Goal: Task Accomplishment & Management: Use online tool/utility

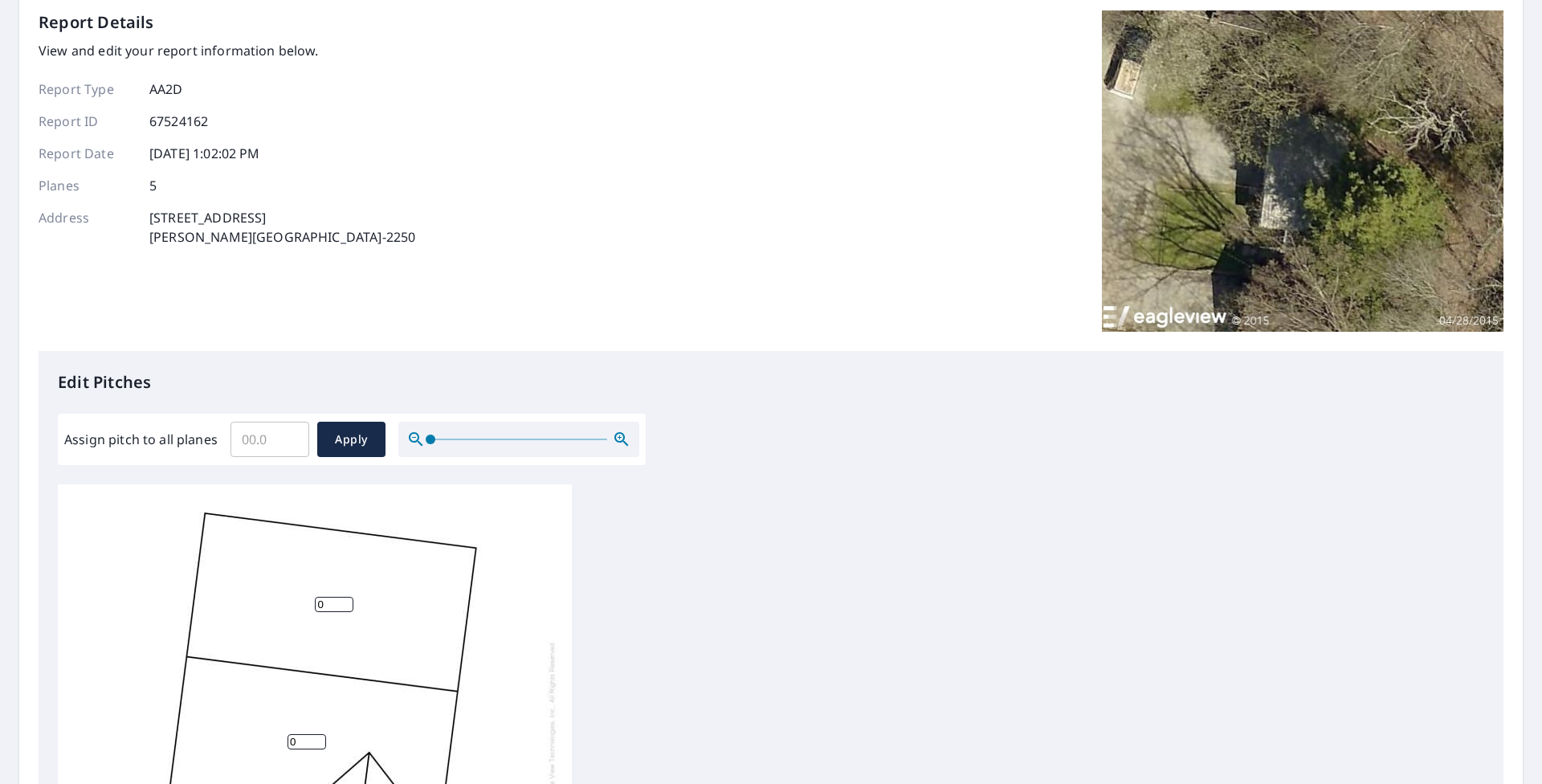
scroll to position [16, 0]
drag, startPoint x: 771, startPoint y: 716, endPoint x: 746, endPoint y: 532, distance: 185.7
click at [746, 532] on div "0 0 0 0 0" at bounding box center [771, 737] width 1426 height 505
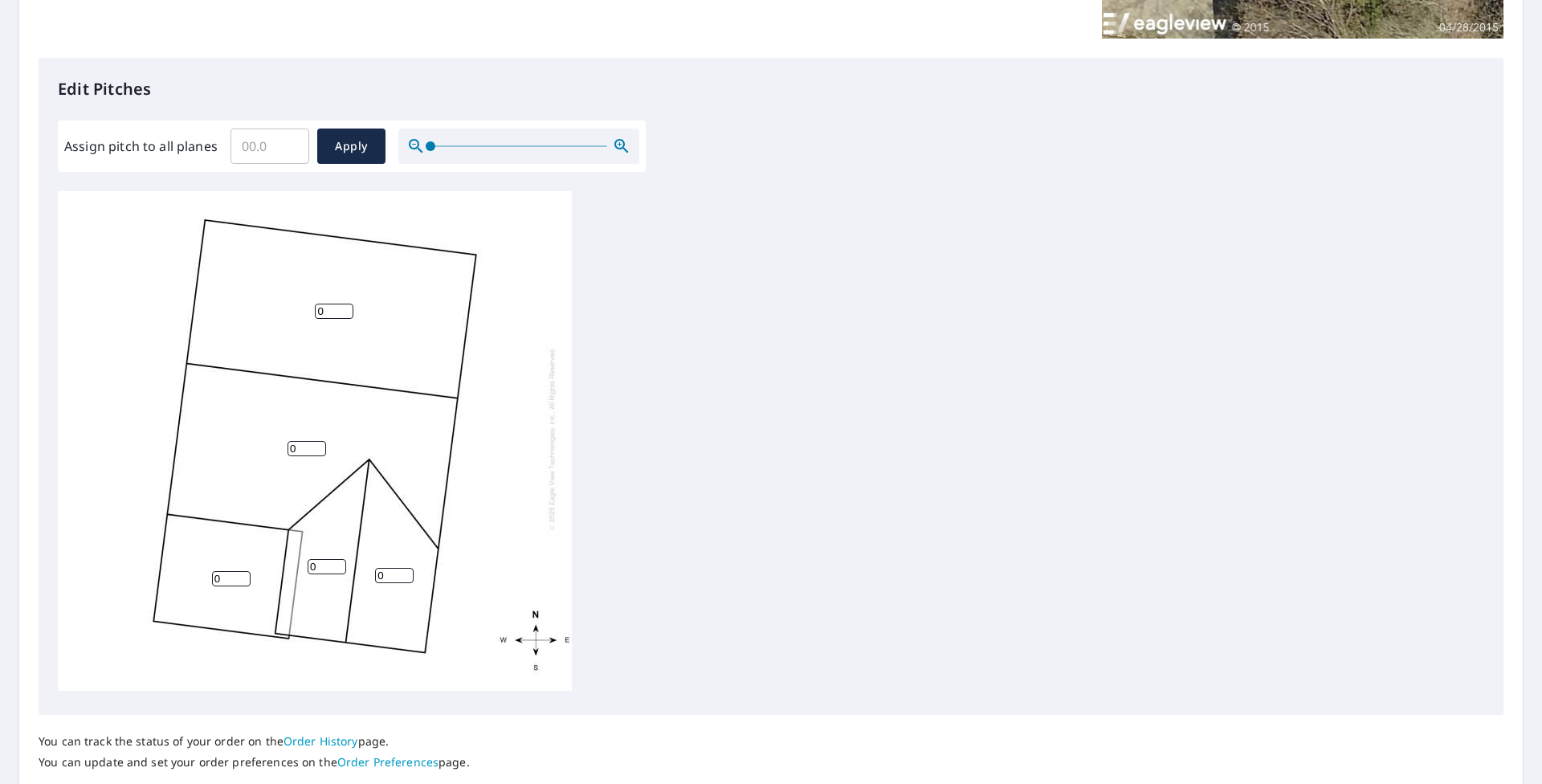
scroll to position [401, 0]
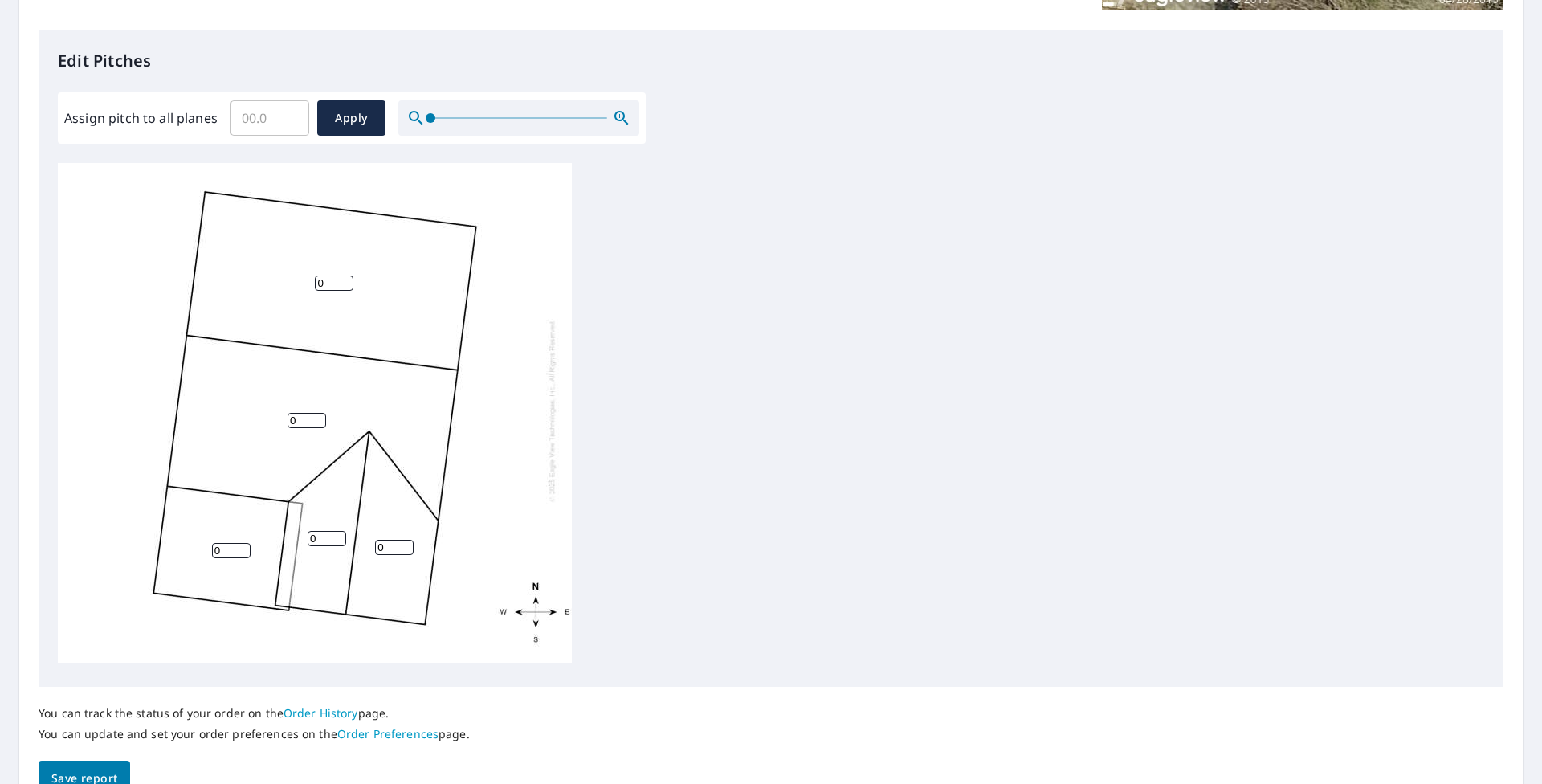
click at [336, 276] on input "0" at bounding box center [335, 283] width 39 height 15
click at [244, 111] on input "Assign pitch to all planes" at bounding box center [269, 118] width 78 height 45
type input "6"
click at [367, 112] on span "Apply" at bounding box center [351, 118] width 43 height 20
type input "6"
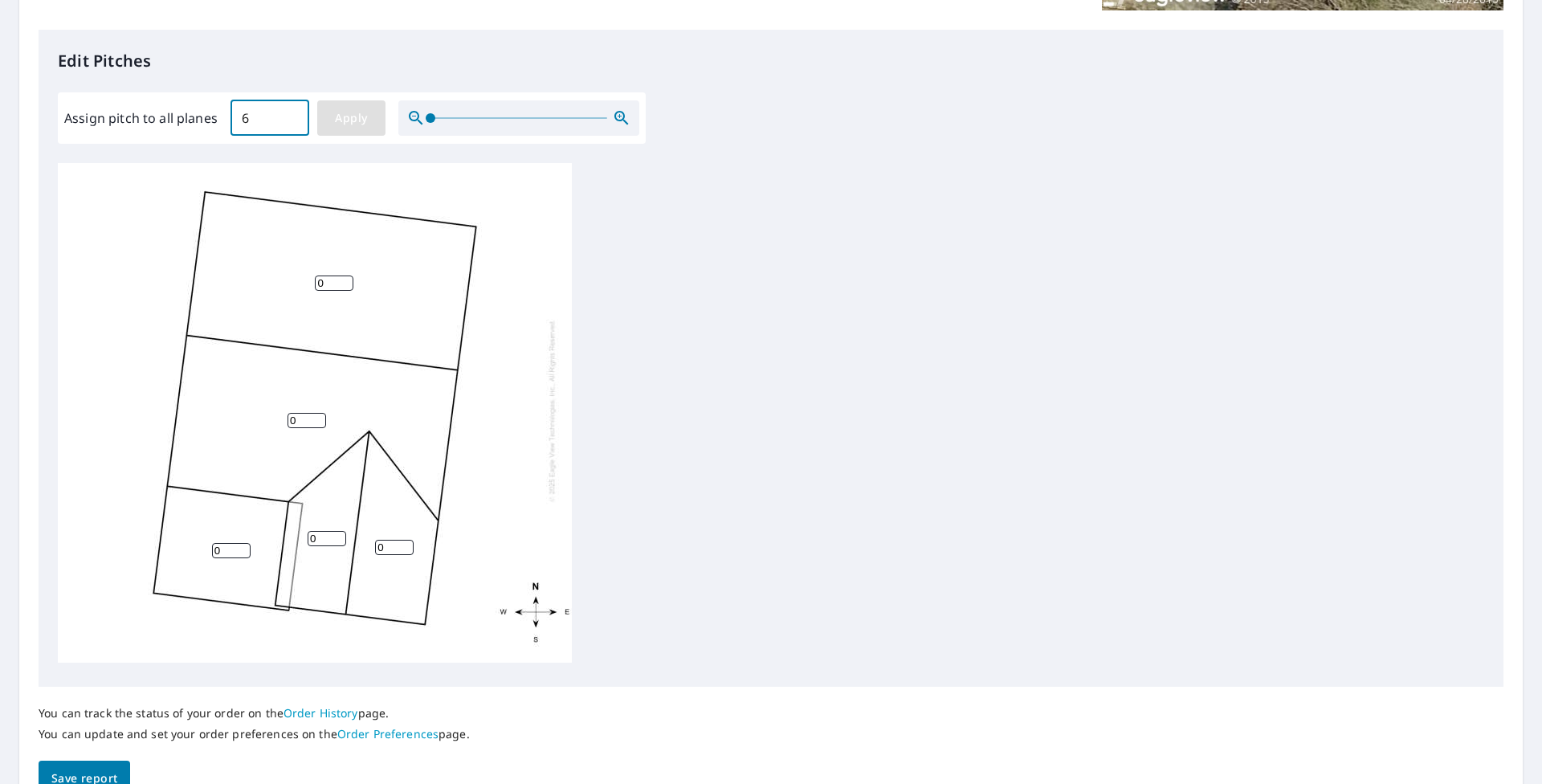
type input "6"
click at [363, 124] on span "Apply" at bounding box center [351, 118] width 43 height 20
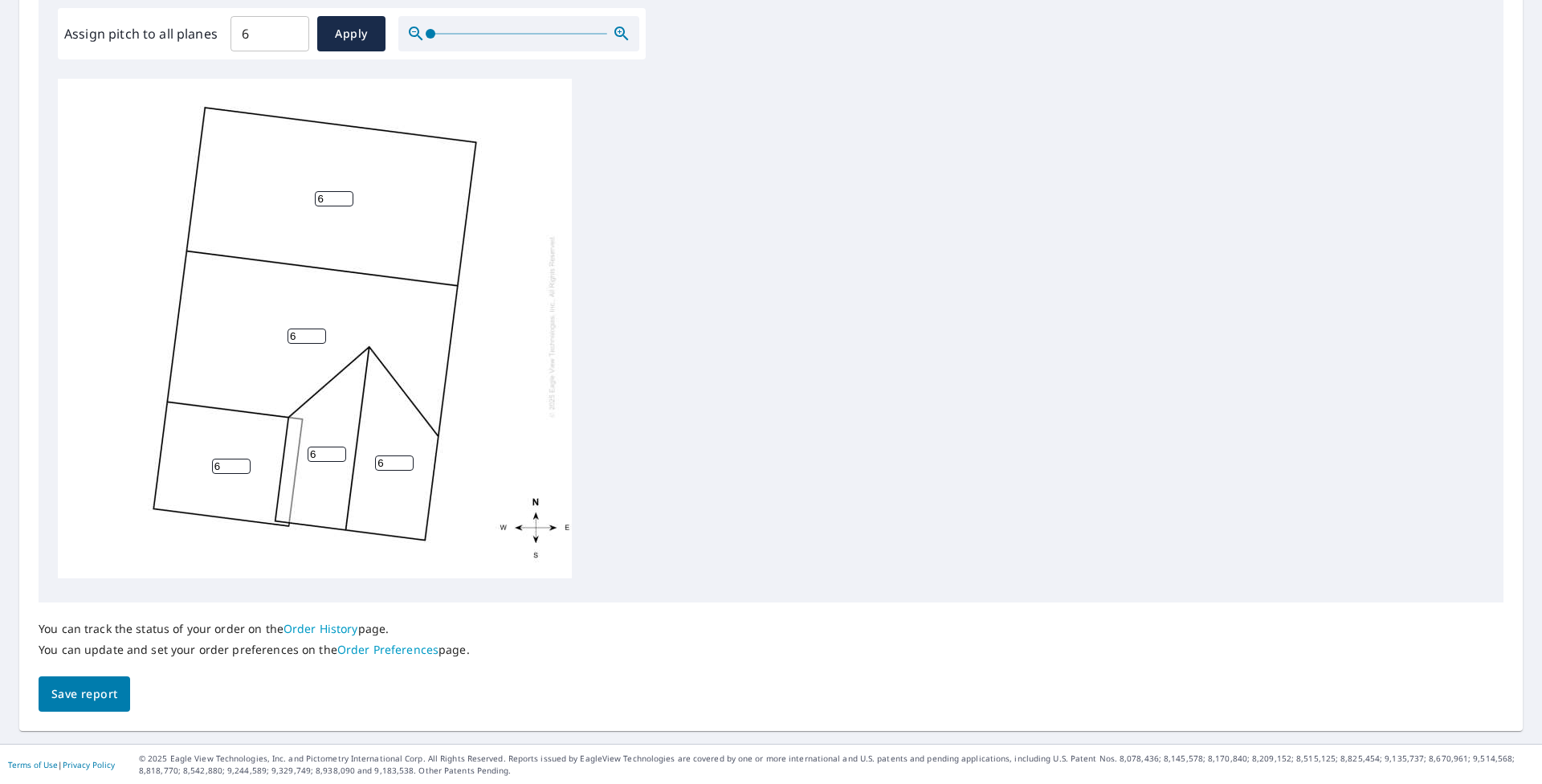
scroll to position [486, 0]
click at [106, 687] on span "Save report" at bounding box center [84, 693] width 66 height 20
click at [97, 689] on span "Save report" at bounding box center [84, 692] width 66 height 20
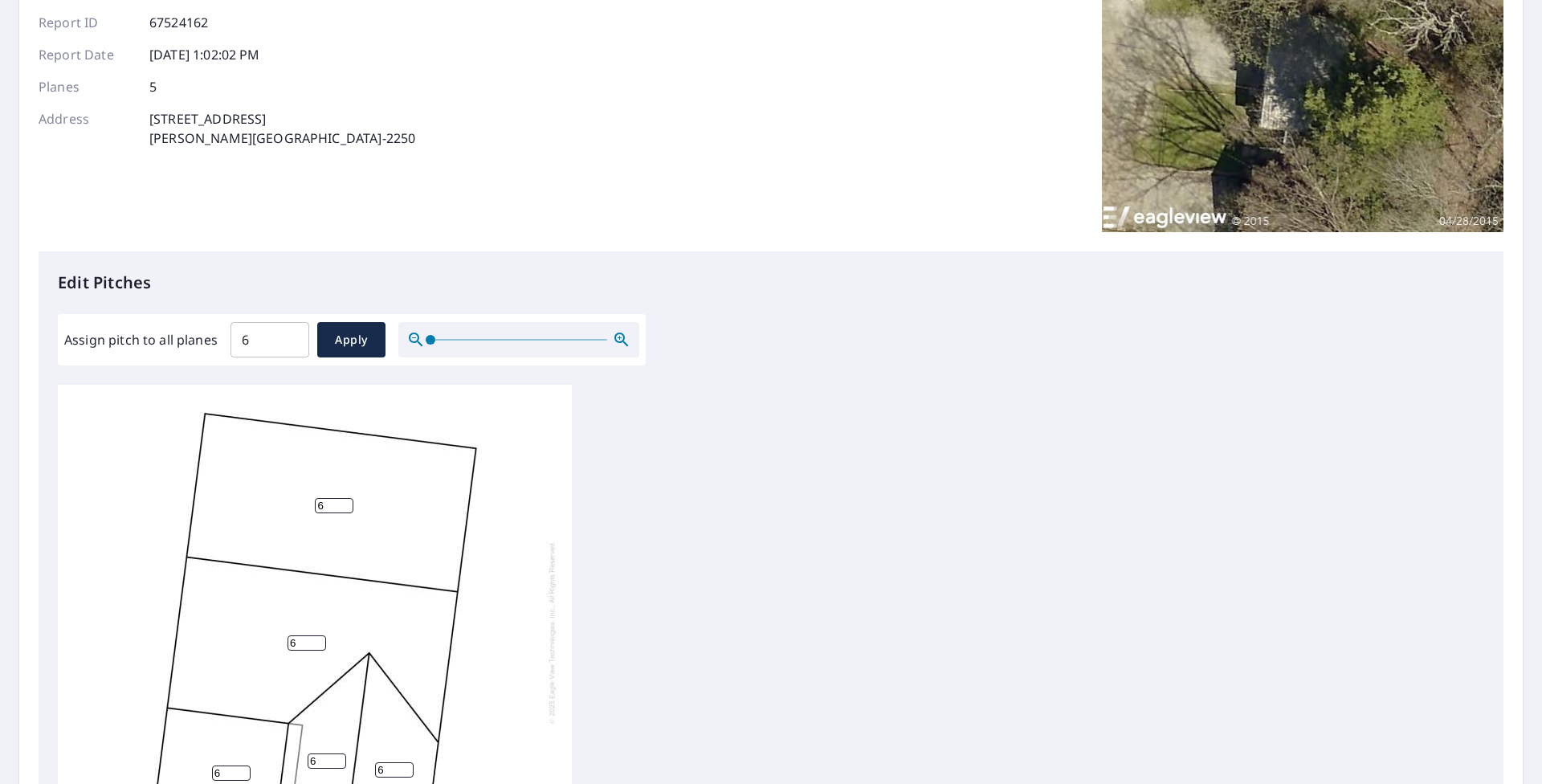
scroll to position [0, 0]
